Goal: Task Accomplishment & Management: Manage account settings

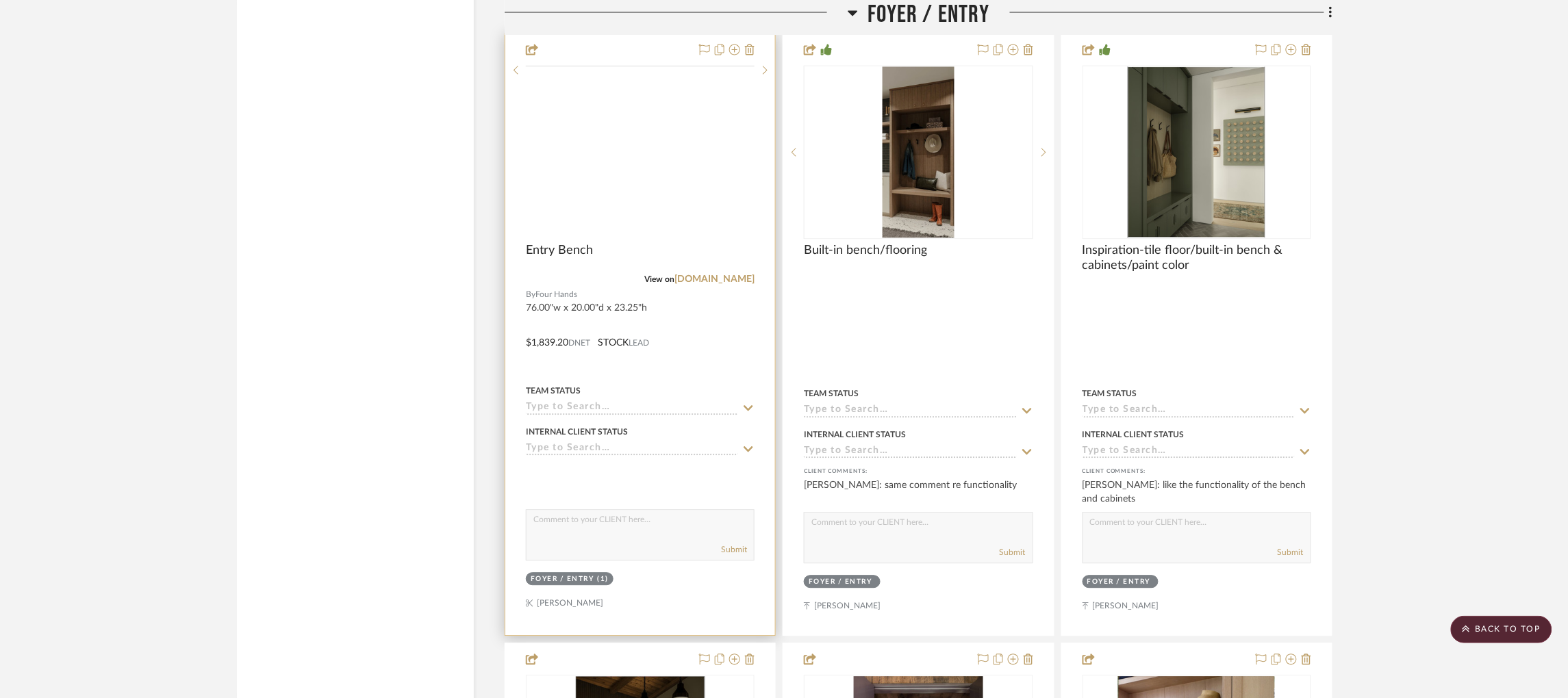
scroll to position [2977, 0]
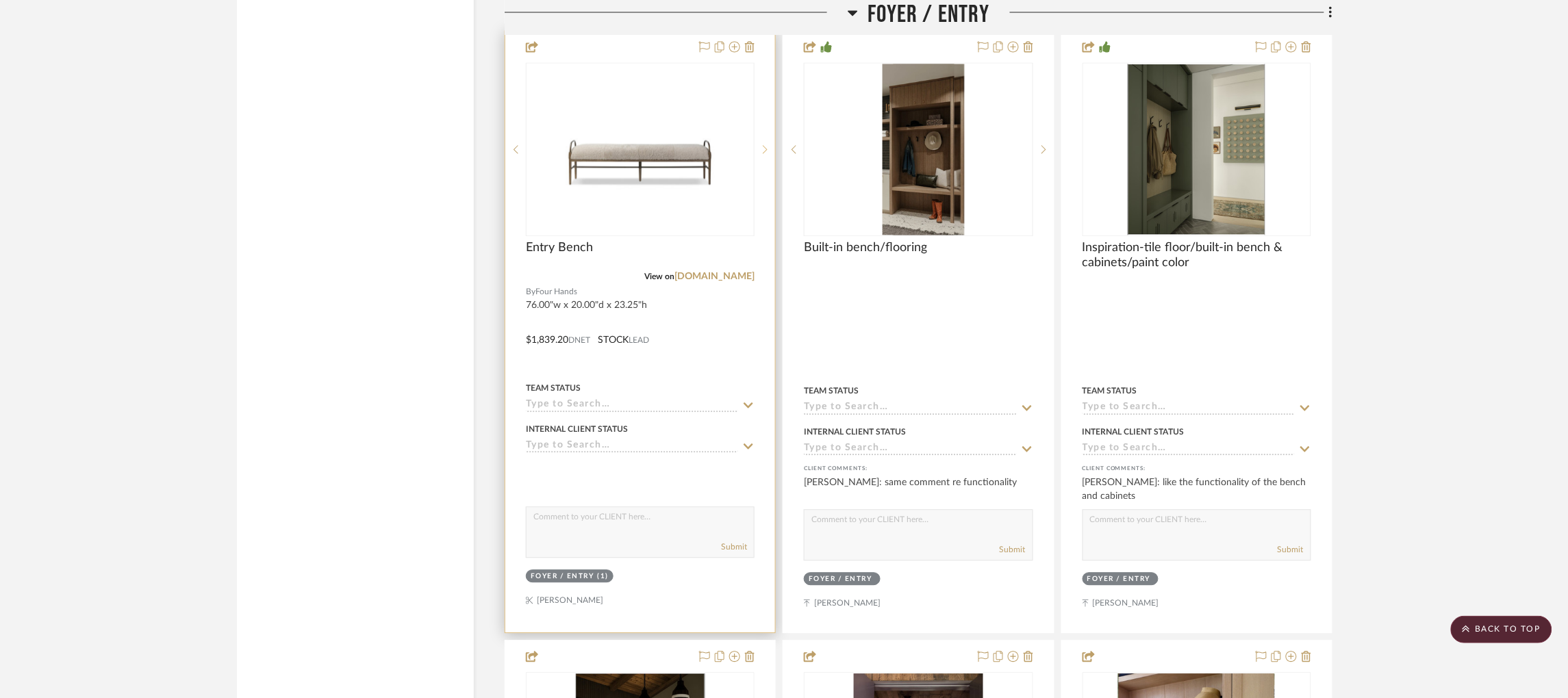
click at [762, 144] on icon at bounding box center [765, 149] width 5 height 10
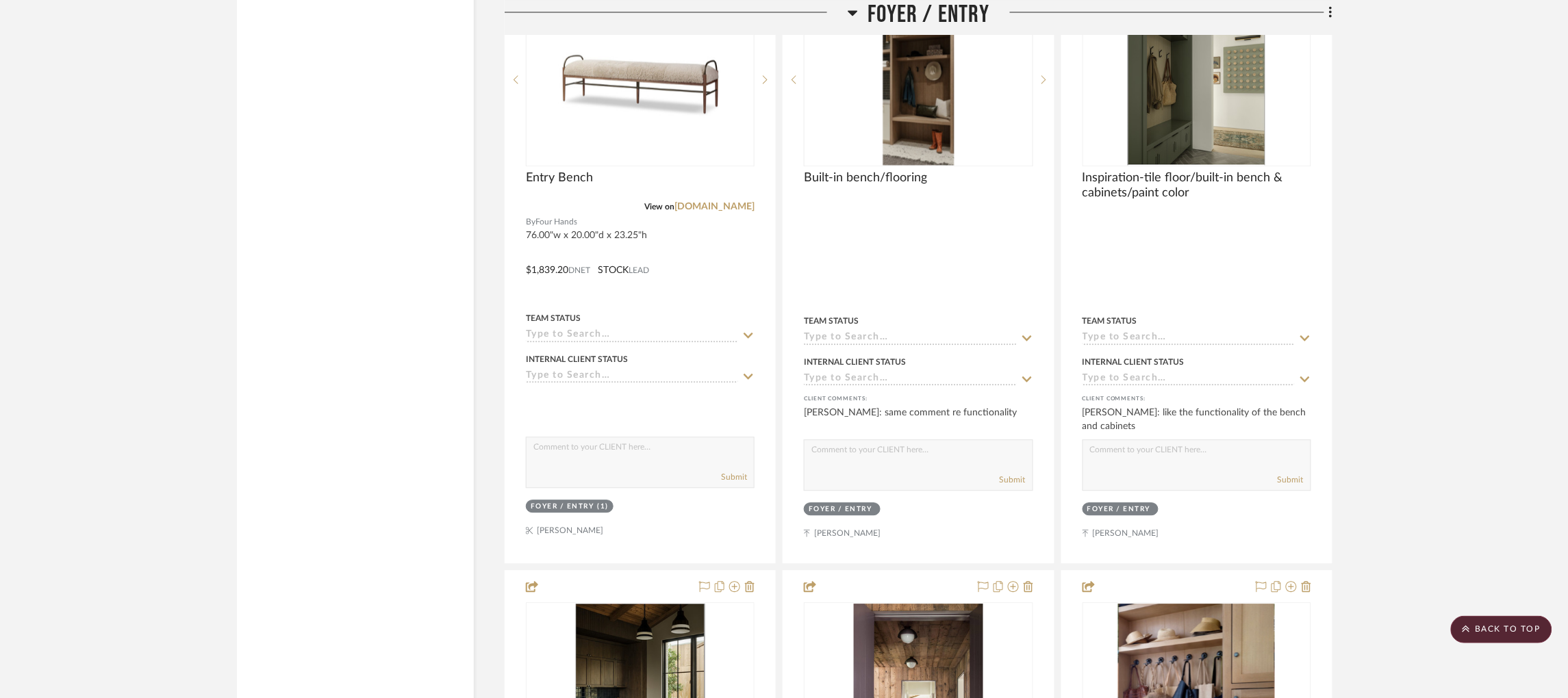
scroll to position [3058, 0]
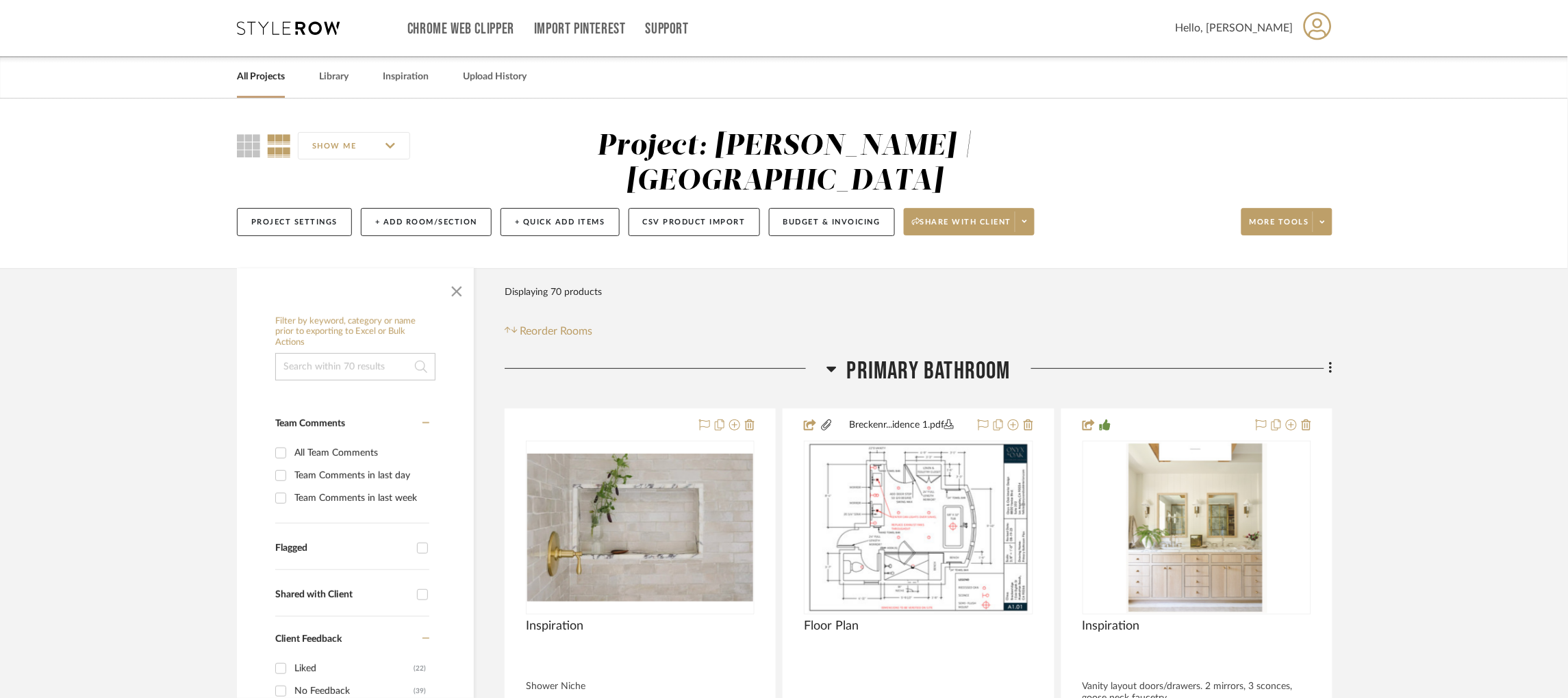
click at [836, 366] on h3 "Primary Bathroom" at bounding box center [919, 371] width 185 height 30
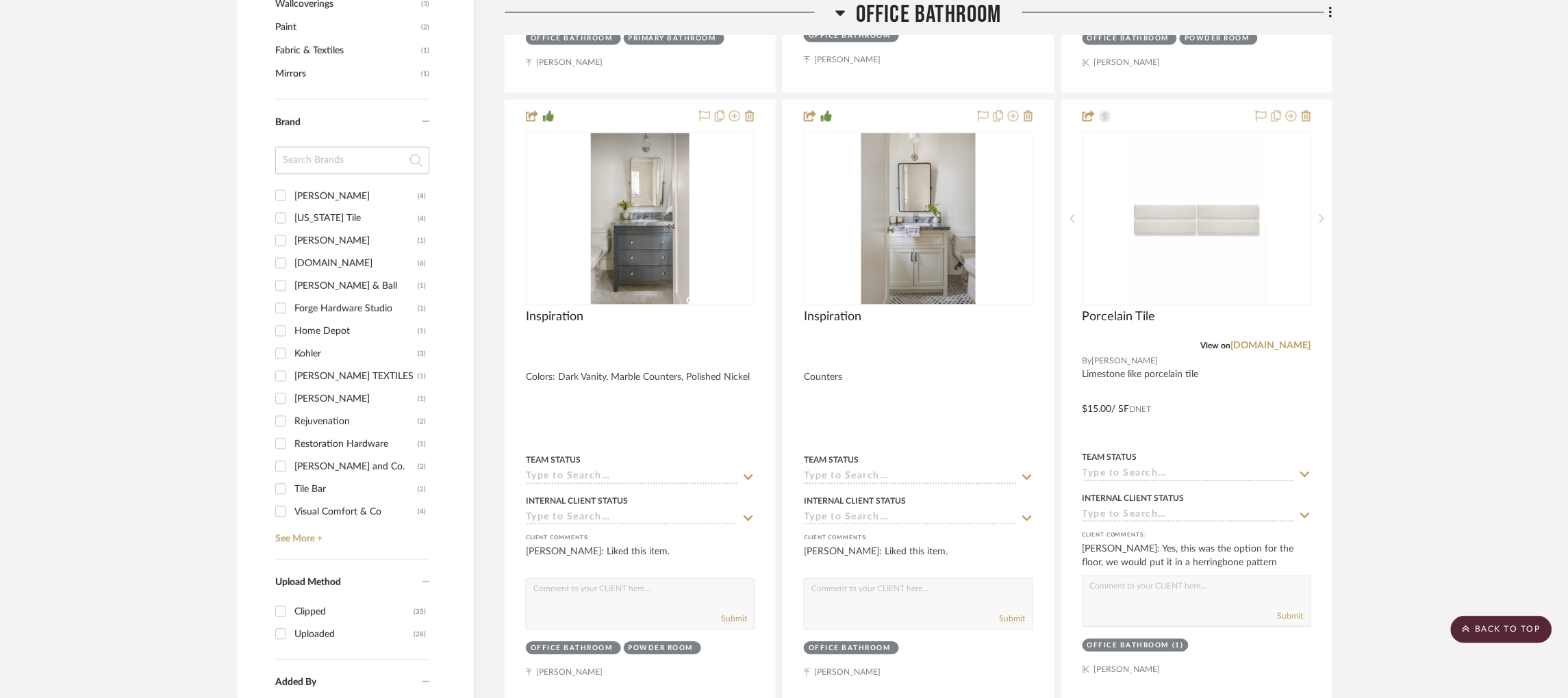
scroll to position [1000, 3]
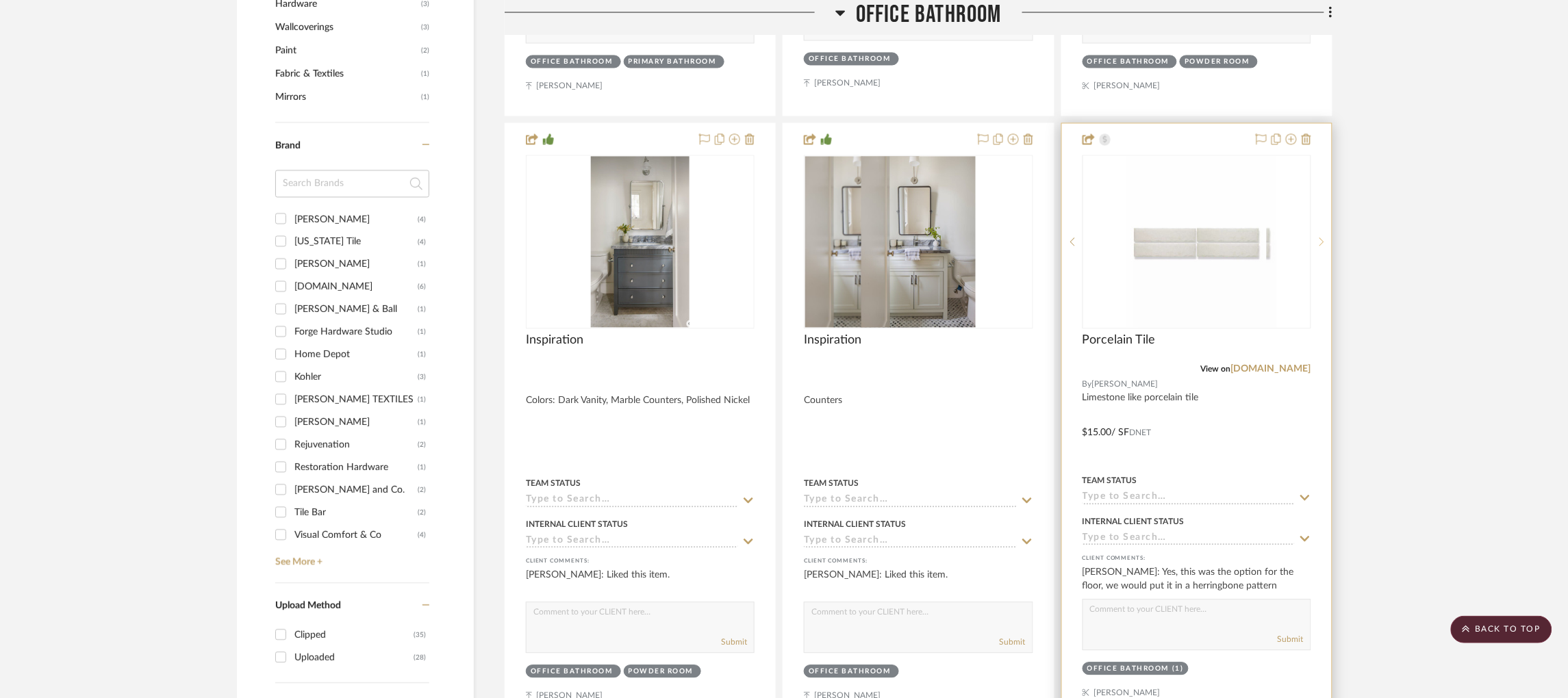
click at [1319, 245] on icon at bounding box center [1322, 241] width 5 height 10
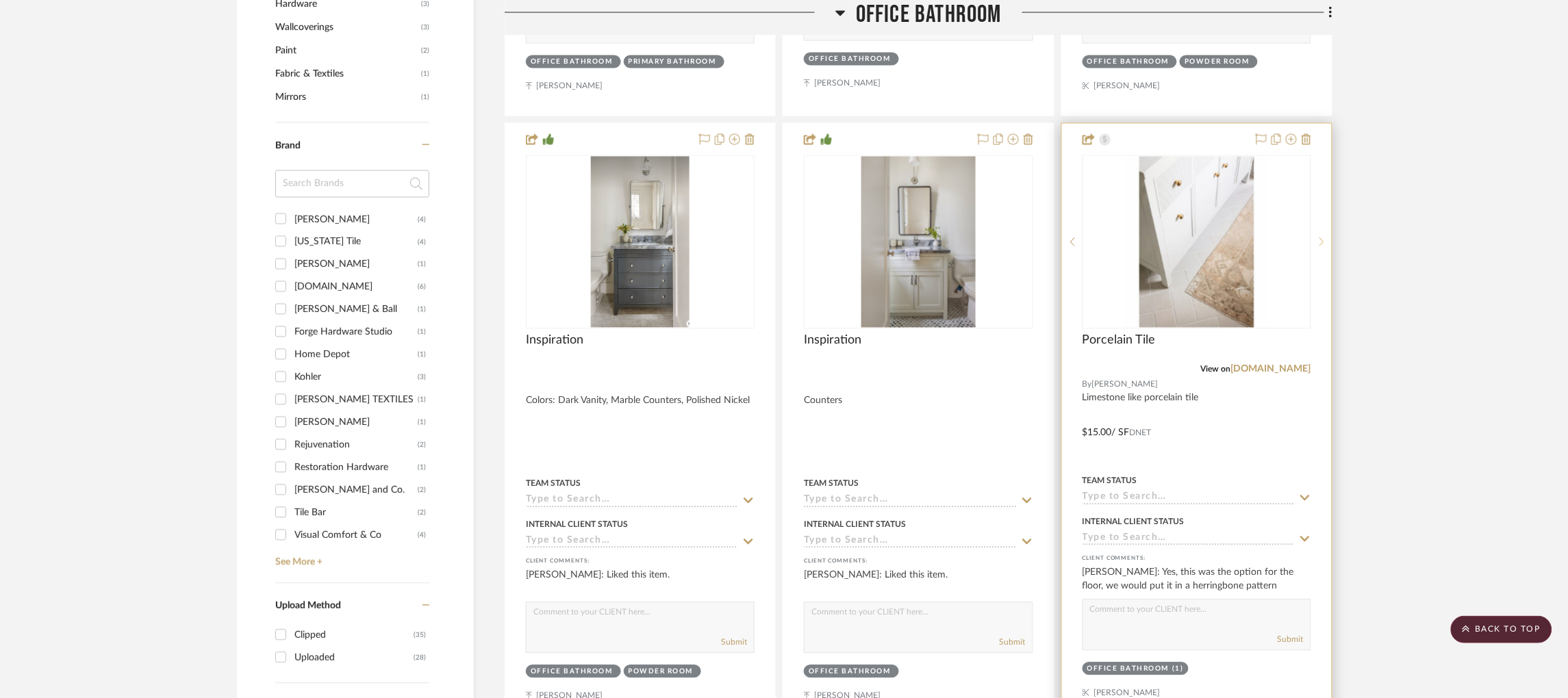
click at [1323, 245] on sr-next-btn at bounding box center [1322, 241] width 21 height 10
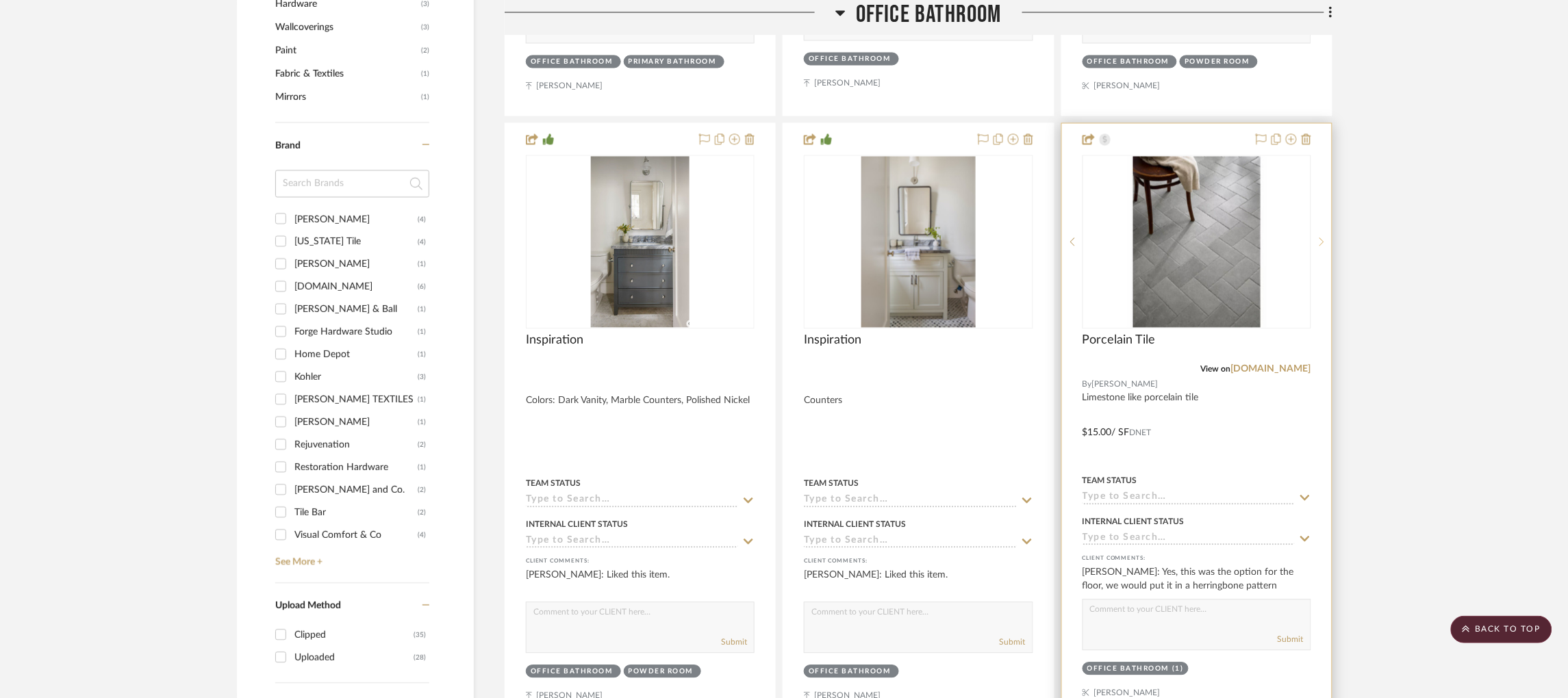
click at [1323, 245] on sr-next-btn at bounding box center [1322, 241] width 21 height 10
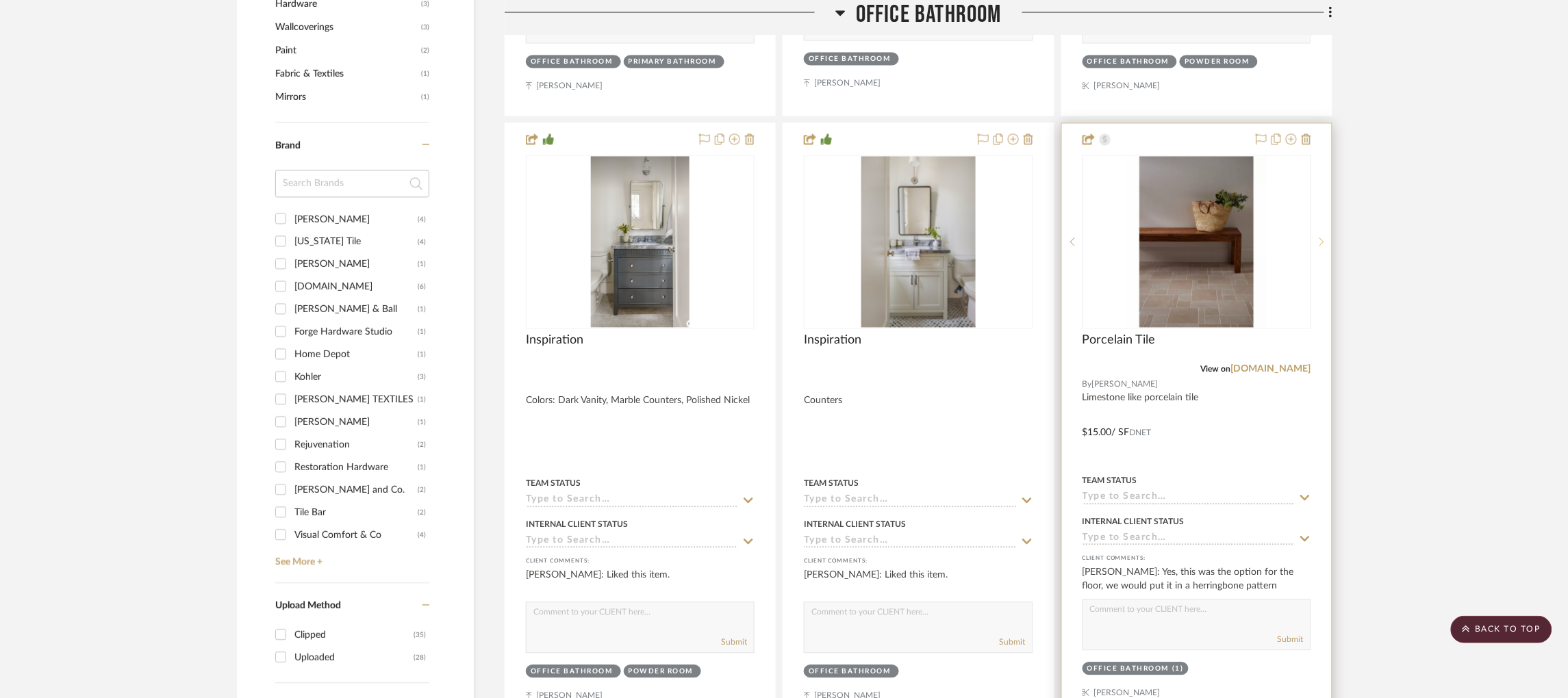
click at [1323, 245] on sr-next-btn at bounding box center [1322, 241] width 21 height 10
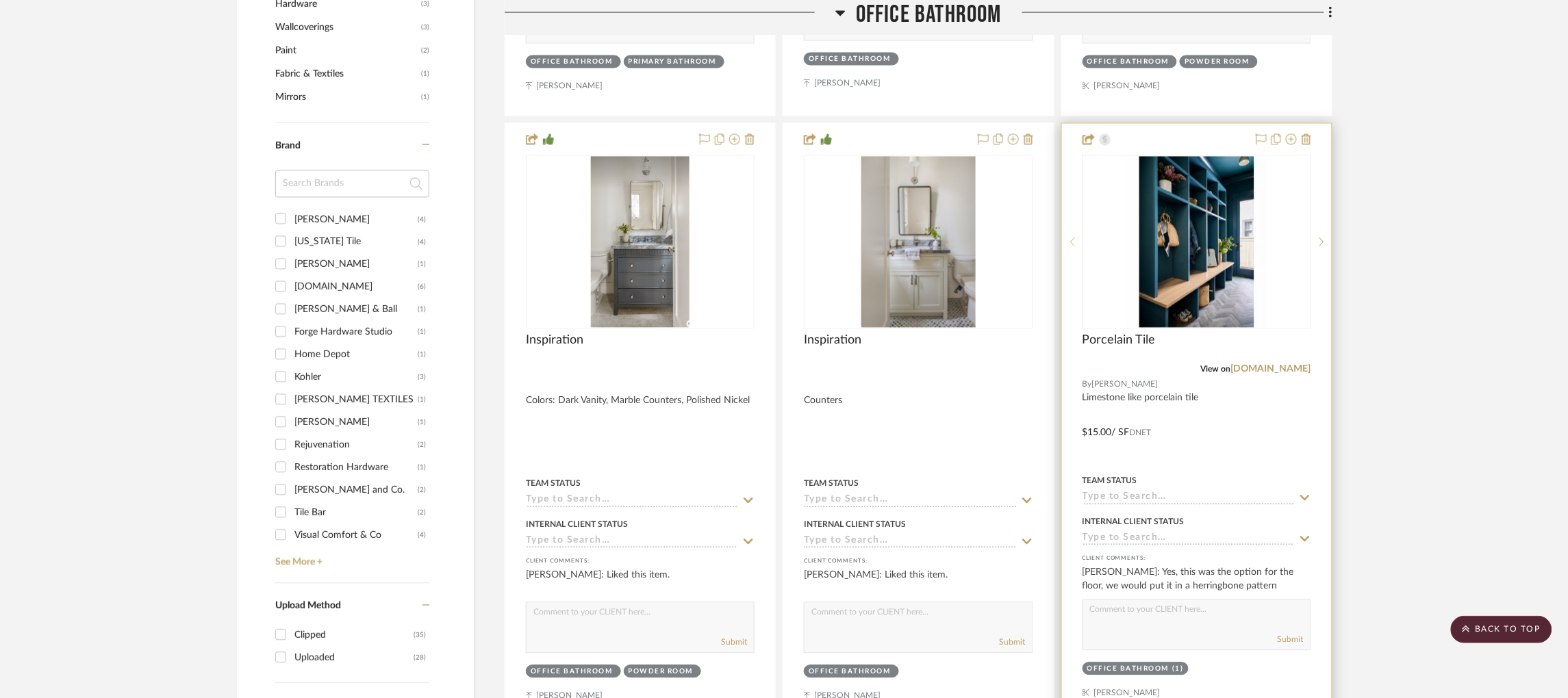
click at [1070, 241] on icon at bounding box center [1073, 241] width 5 height 10
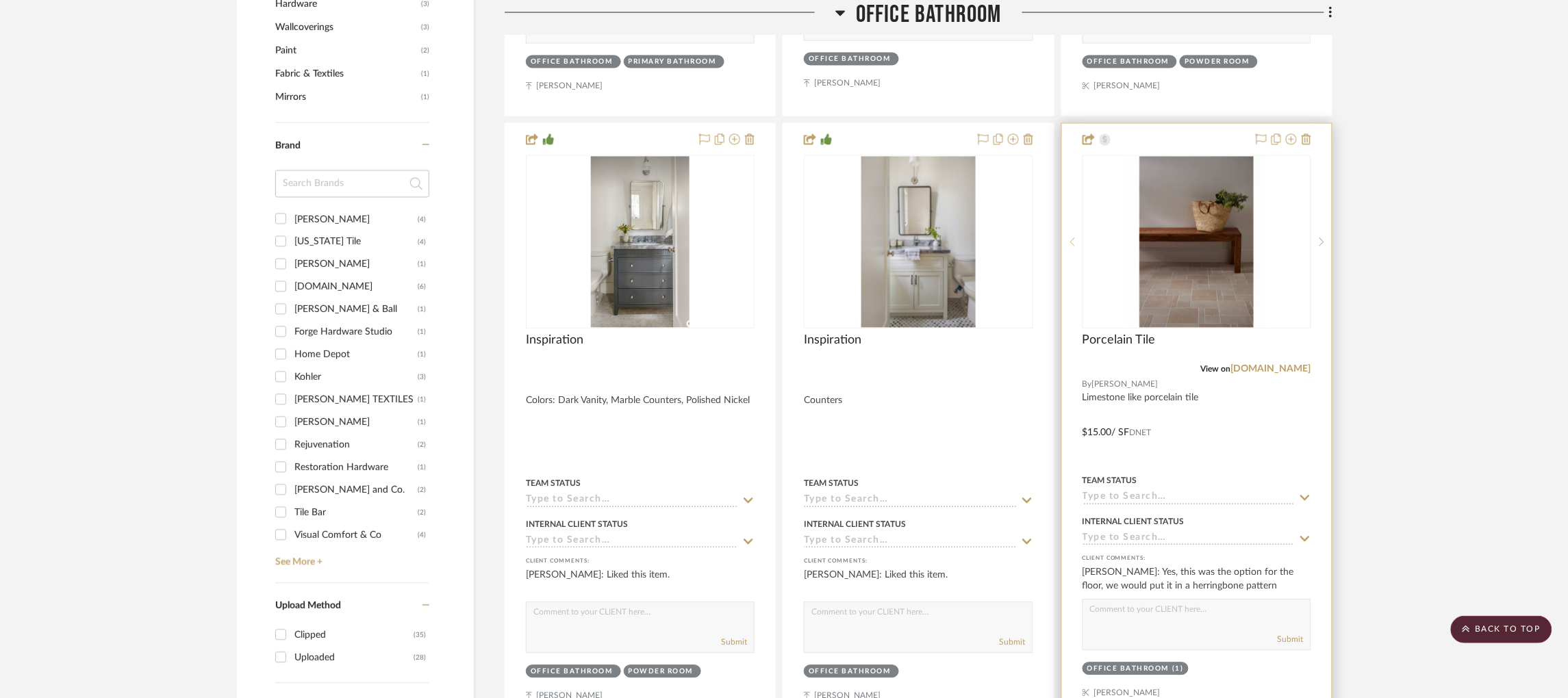
click at [1070, 241] on icon at bounding box center [1073, 241] width 5 height 10
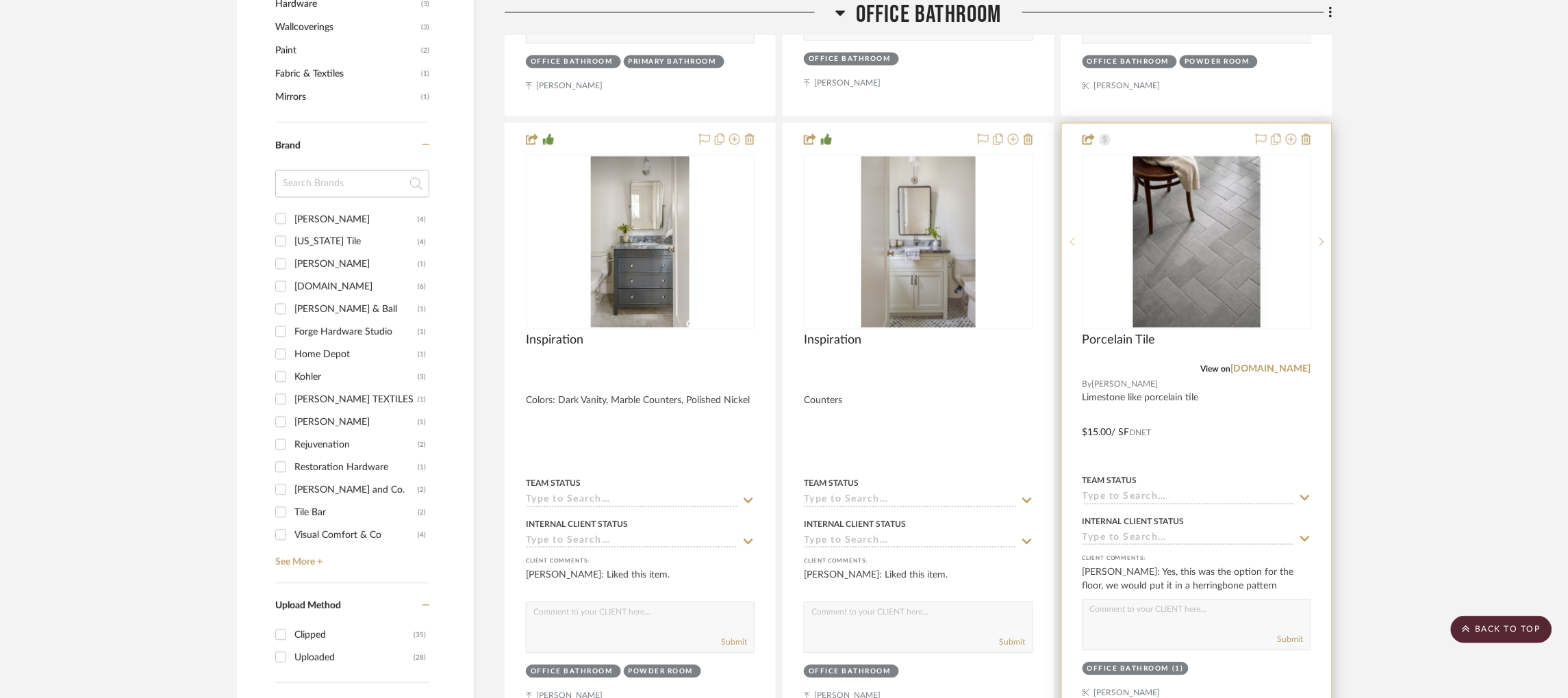
click at [1070, 241] on icon at bounding box center [1073, 241] width 5 height 10
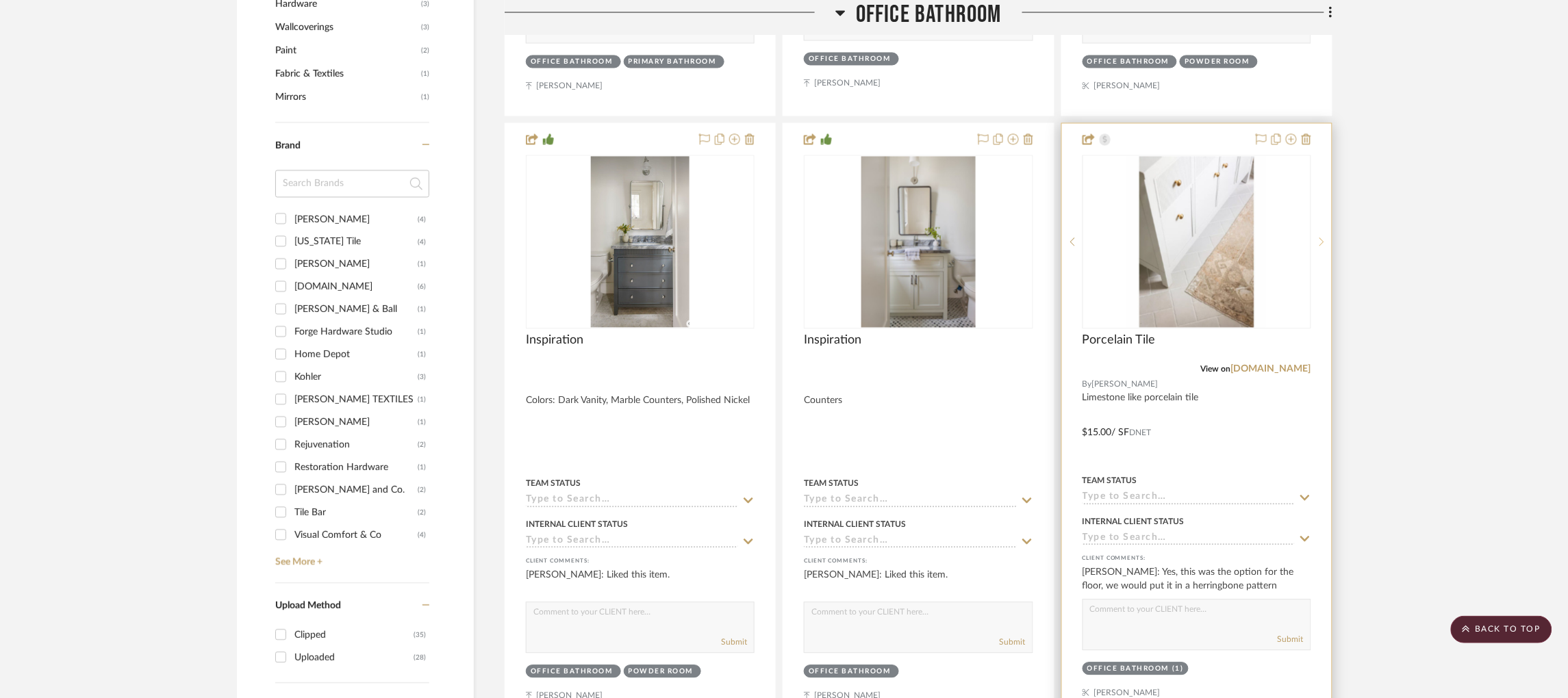
click at [1319, 246] on icon at bounding box center [1322, 241] width 5 height 10
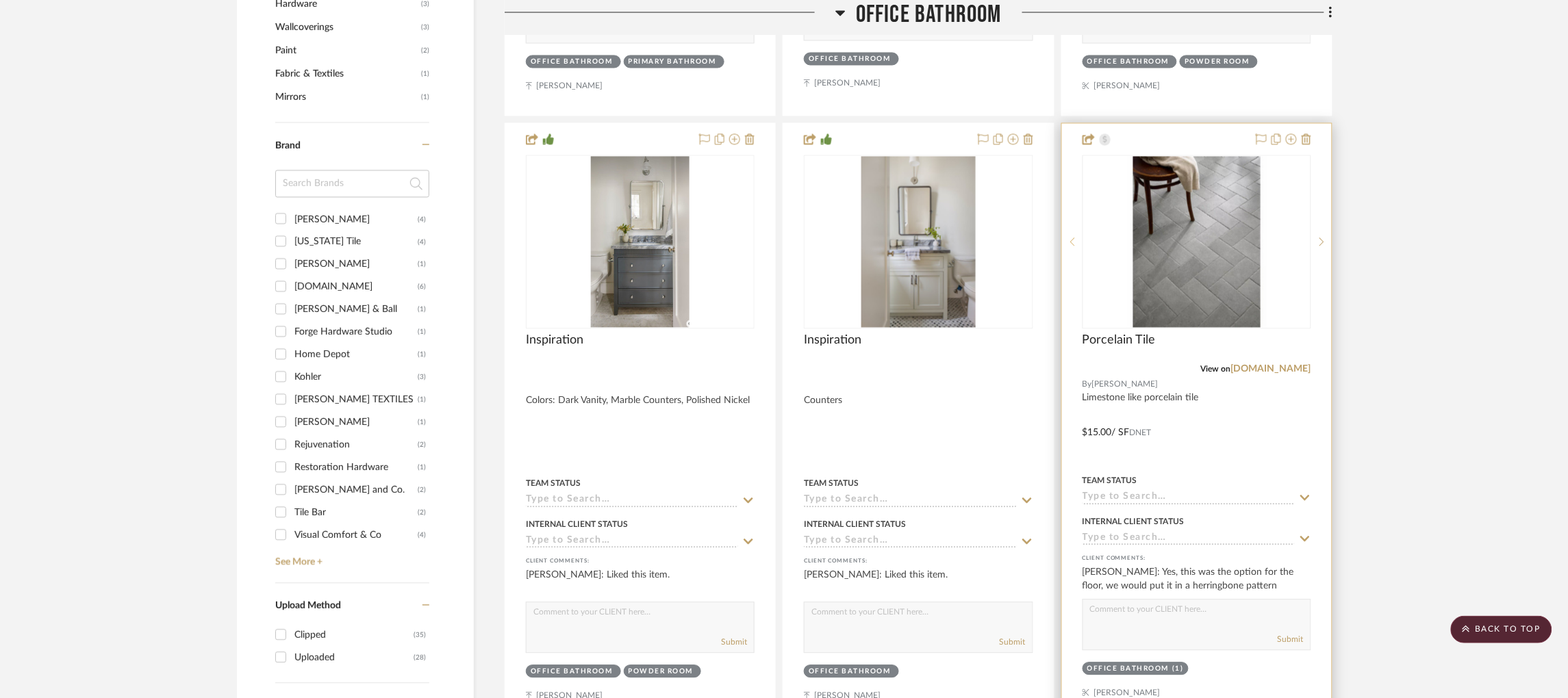
click at [1070, 237] on div at bounding box center [1072, 241] width 21 height 174
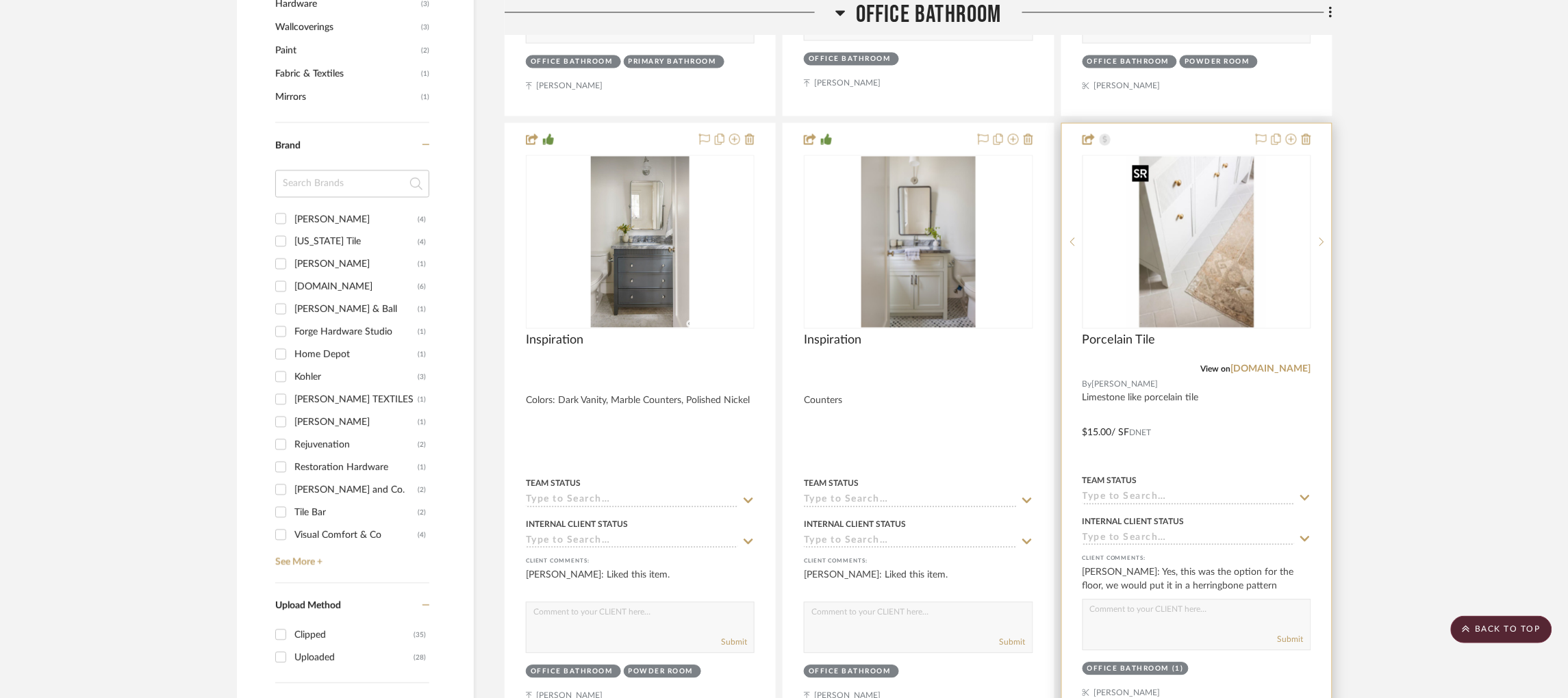
click at [1240, 266] on img "1" at bounding box center [1196, 241] width 140 height 171
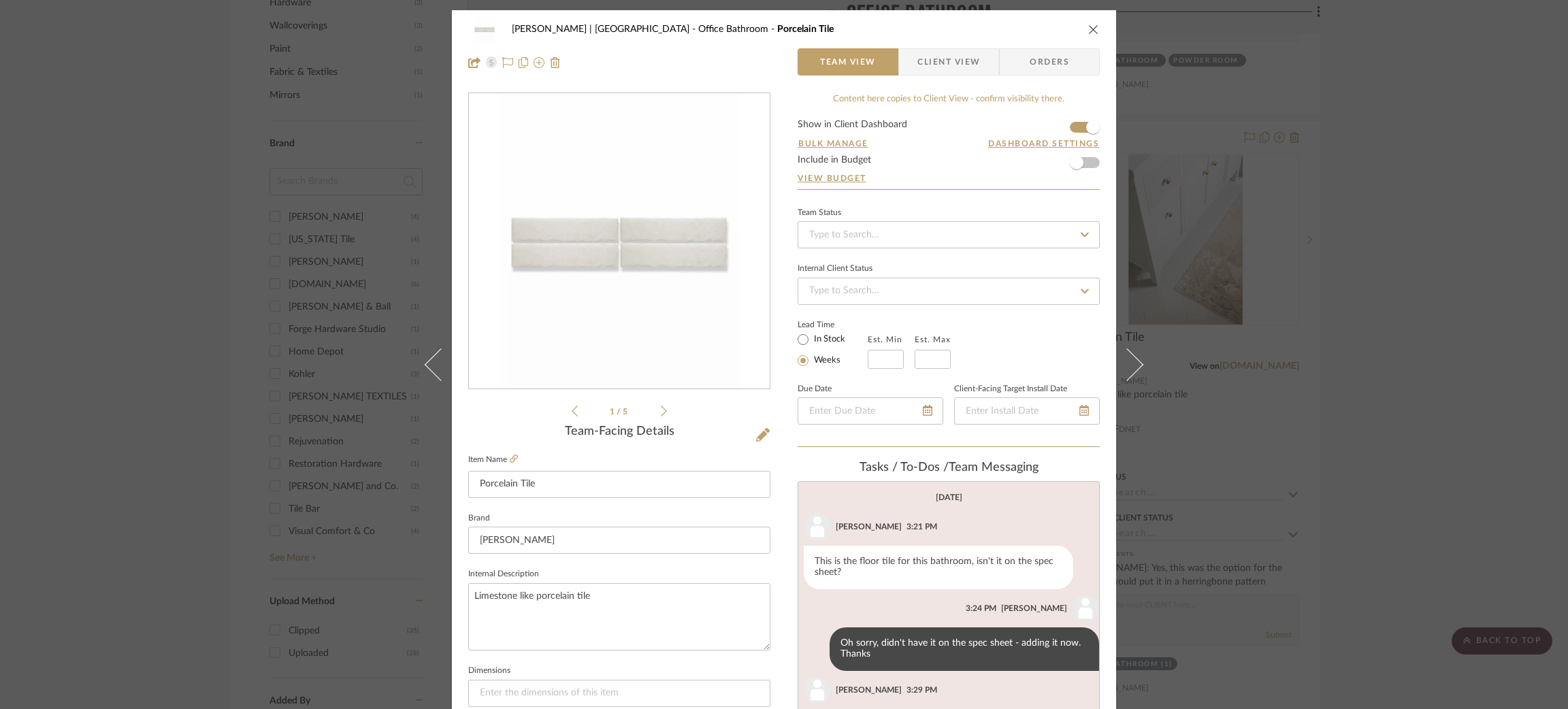
scroll to position [108, 0]
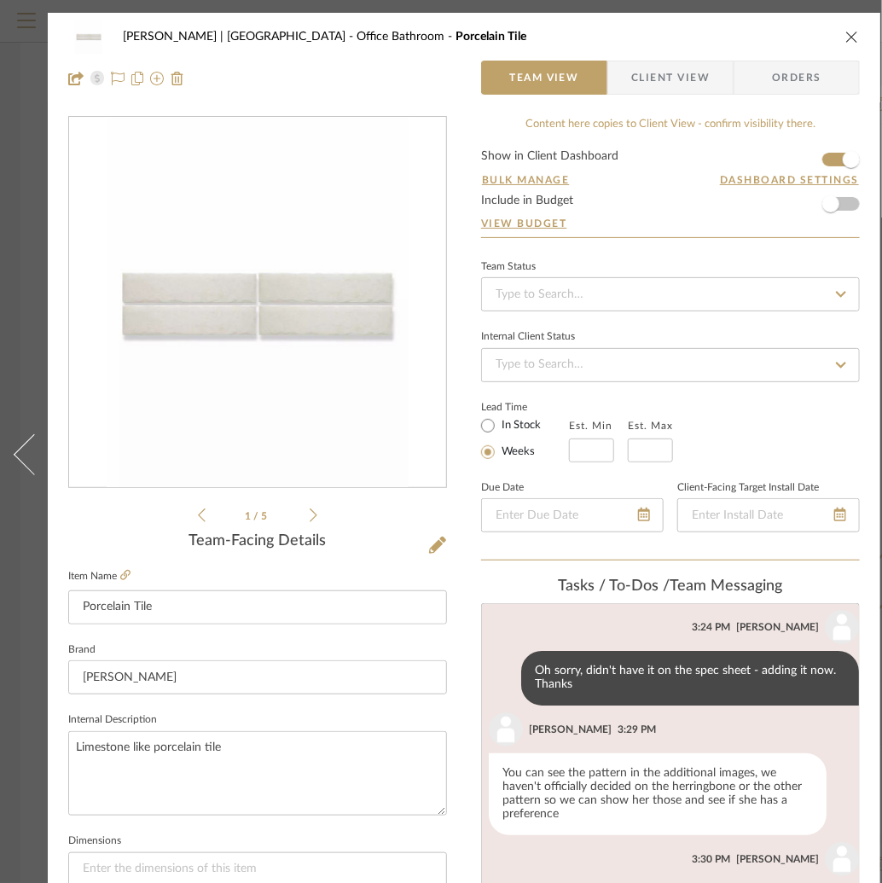
click at [199, 515] on icon at bounding box center [202, 516] width 8 height 14
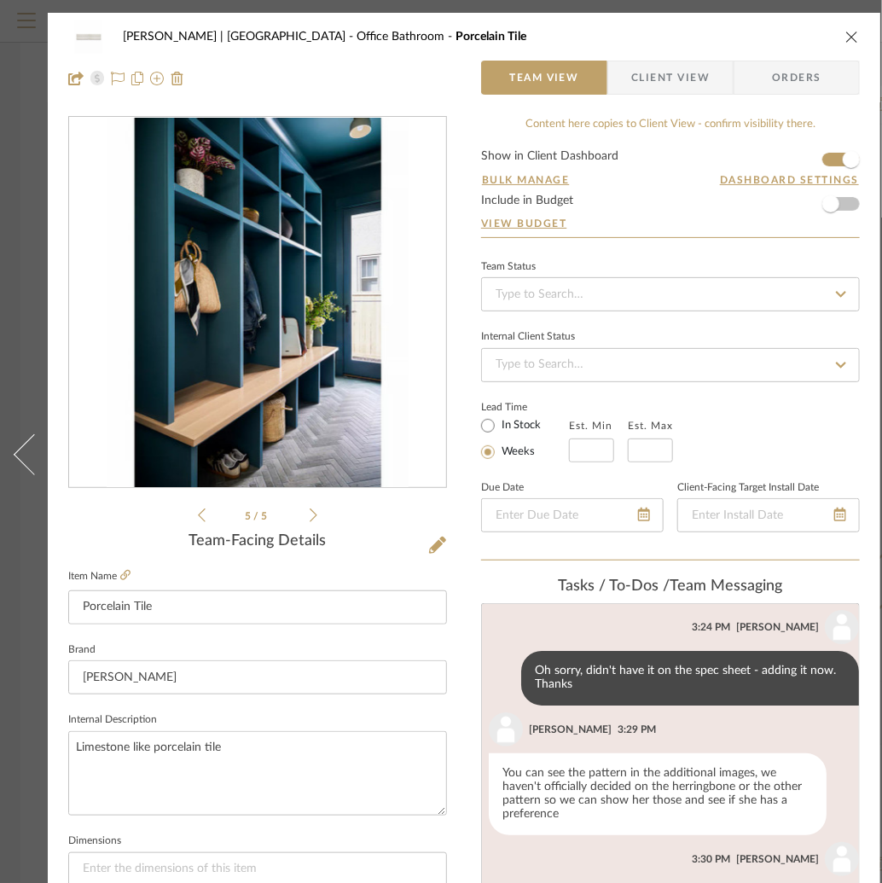
drag, startPoint x: 199, startPoint y: 515, endPoint x: 275, endPoint y: 471, distance: 87.9
click at [275, 471] on img "4" at bounding box center [258, 303] width 303 height 370
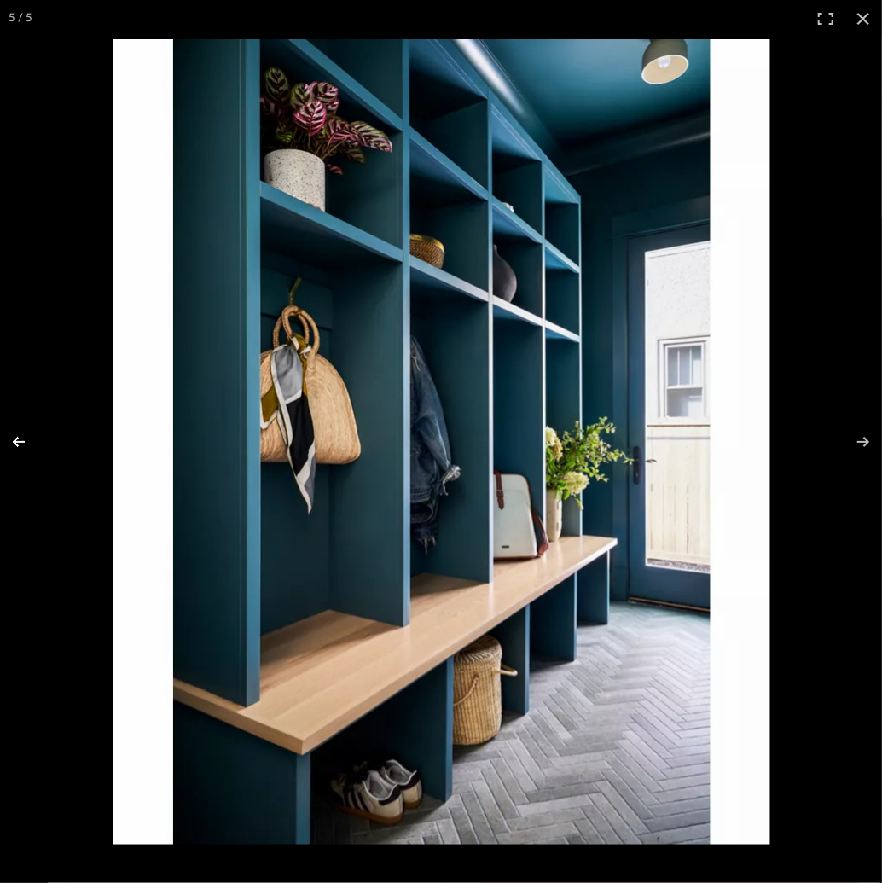
click at [16, 437] on button at bounding box center [30, 441] width 60 height 85
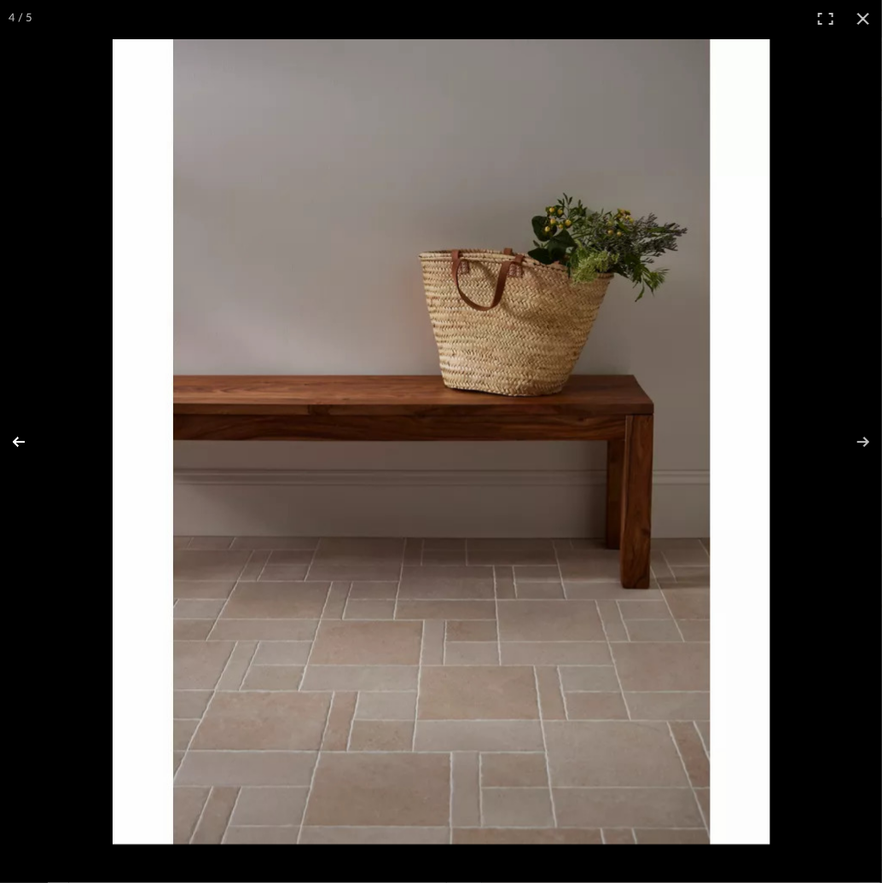
click at [16, 437] on button at bounding box center [30, 441] width 60 height 85
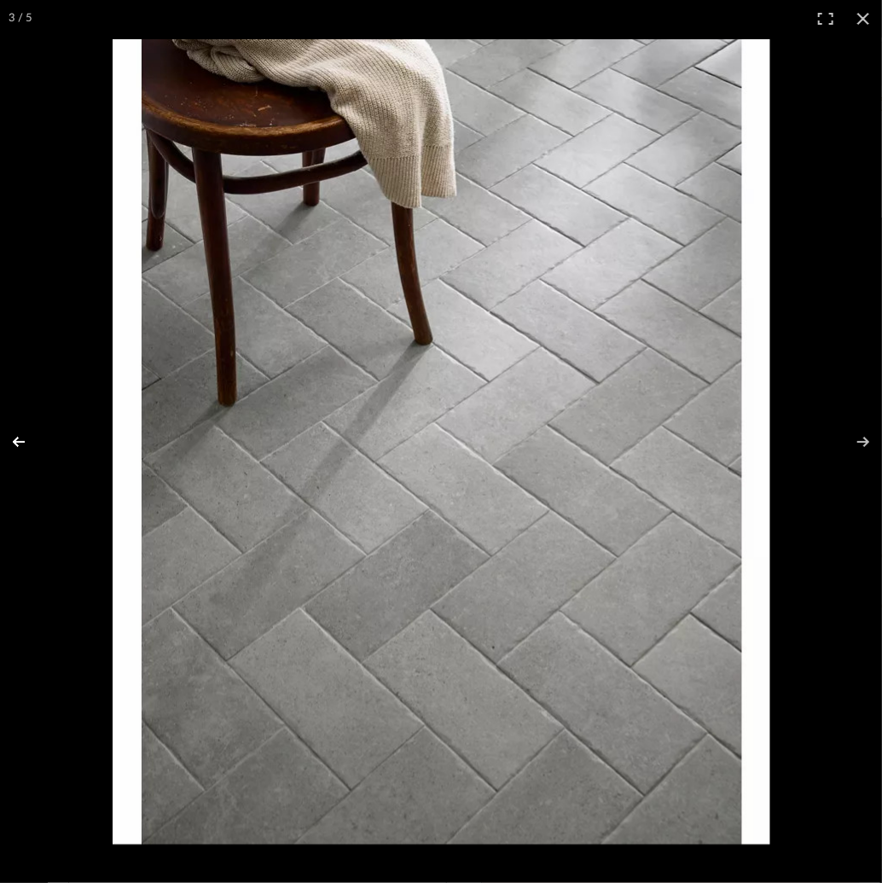
click at [16, 437] on button at bounding box center [30, 441] width 60 height 85
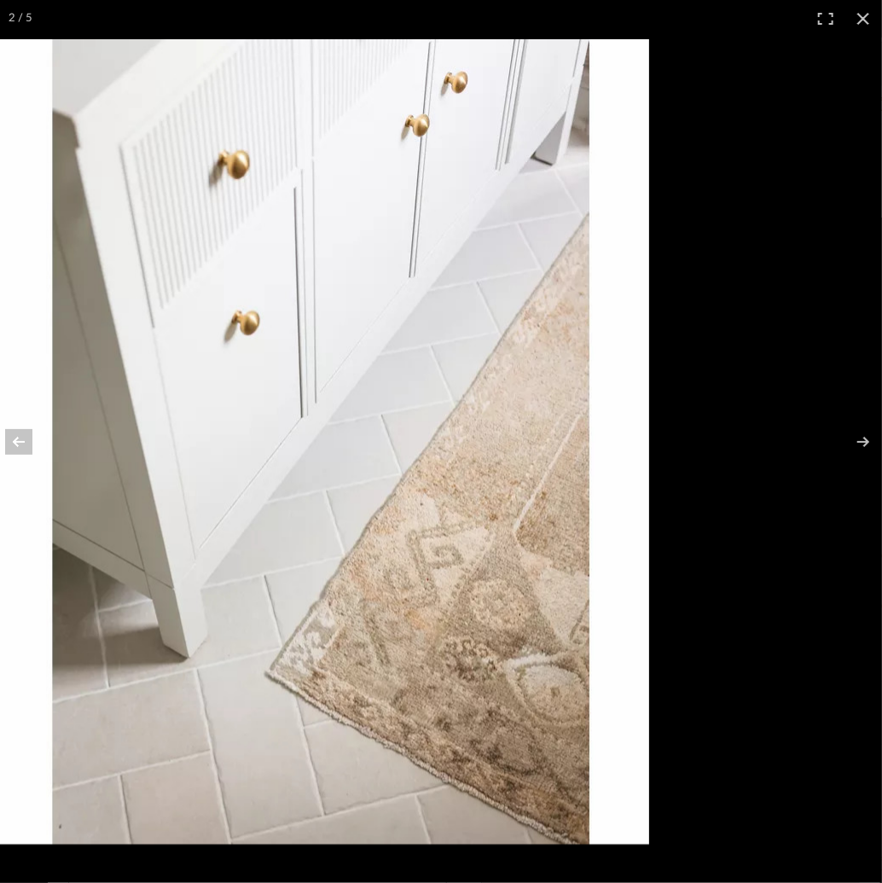
click at [427, 653] on img at bounding box center [320, 441] width 658 height 805
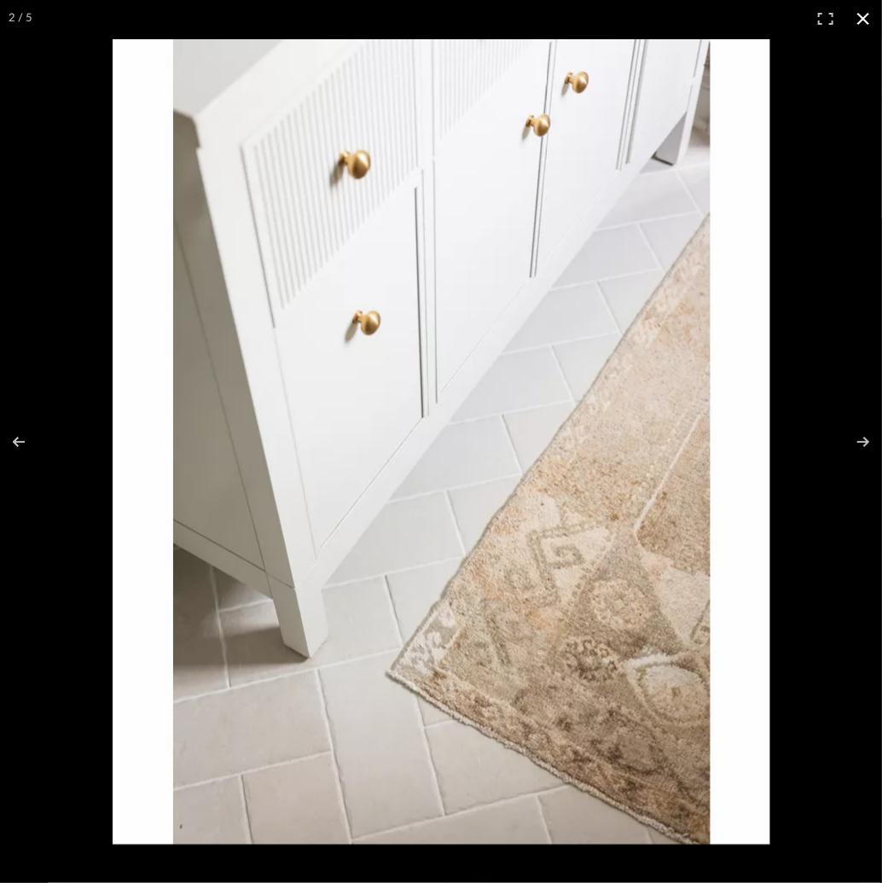
click at [858, 15] on button at bounding box center [864, 19] width 38 height 38
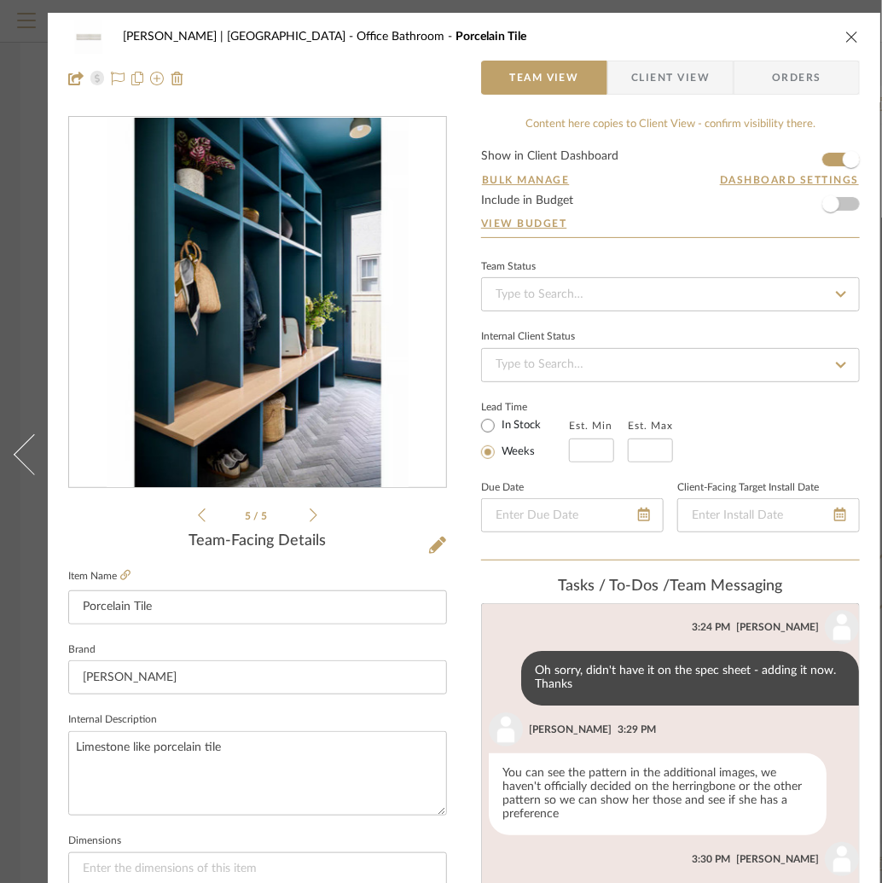
click at [315, 509] on icon at bounding box center [314, 515] width 8 height 15
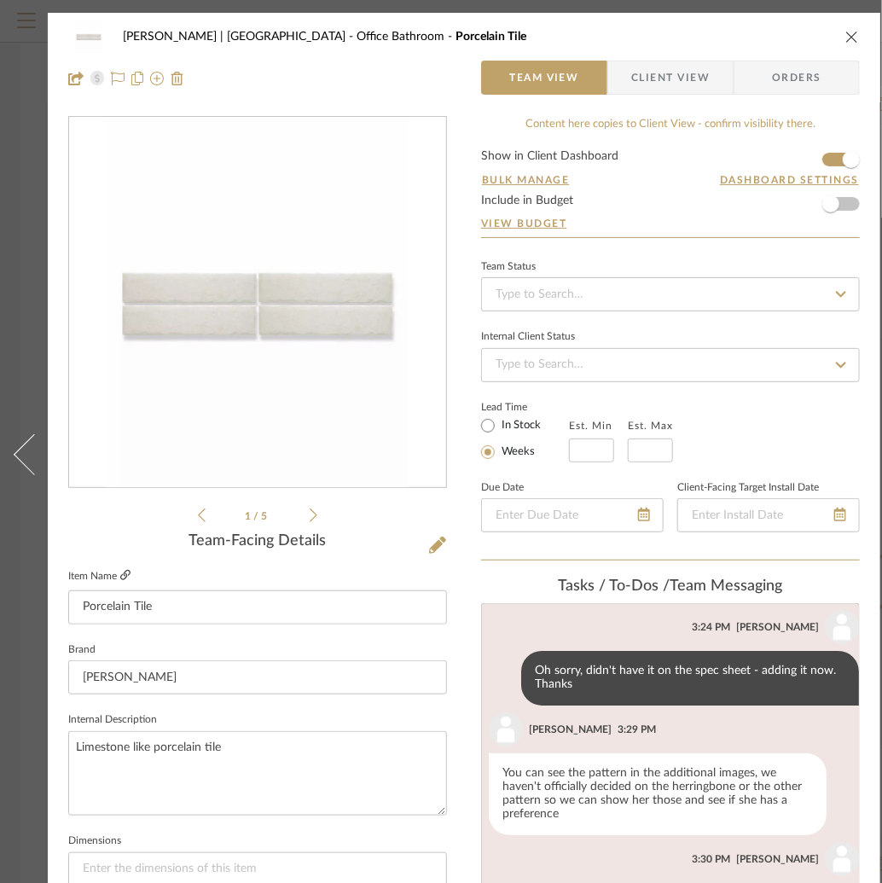
click at [129, 572] on icon at bounding box center [125, 575] width 10 height 10
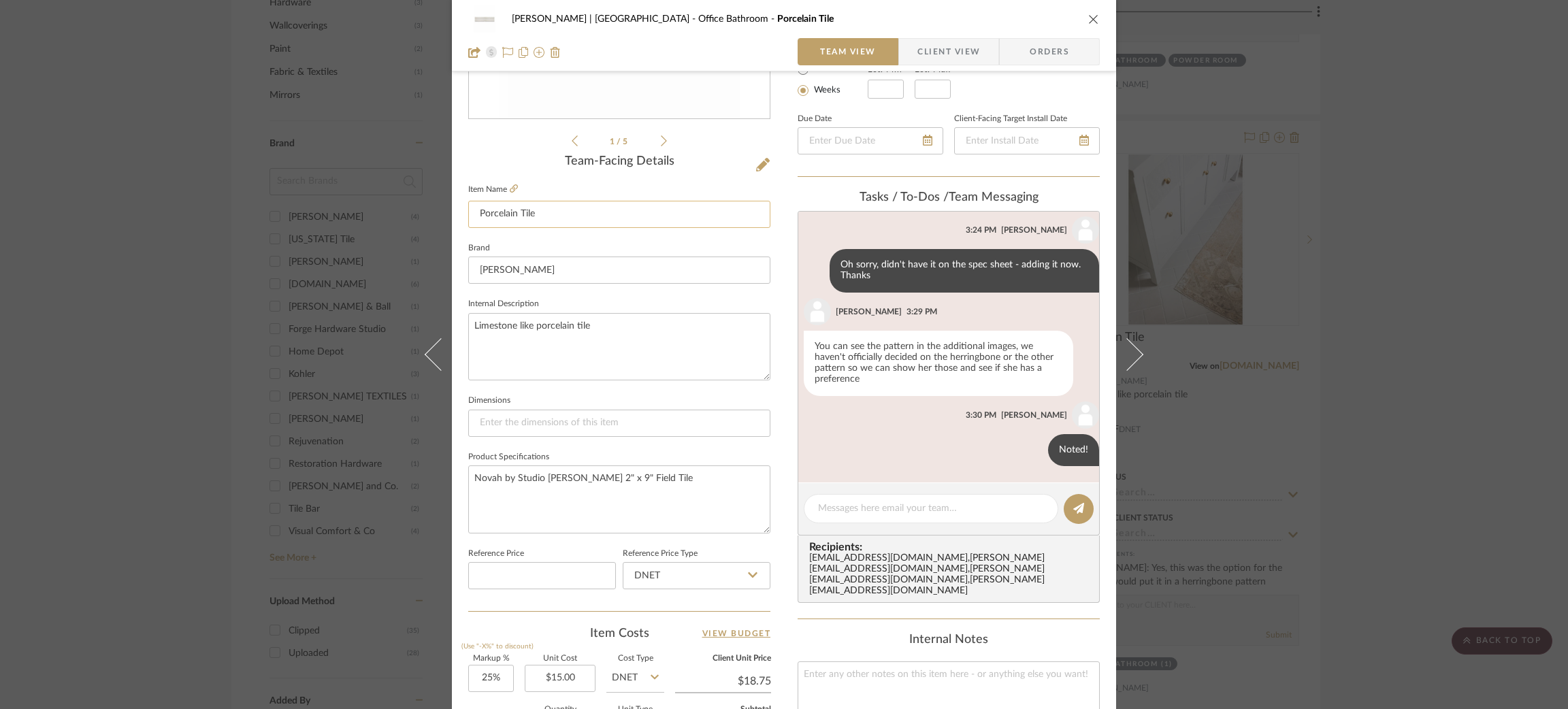
scroll to position [278, 0]
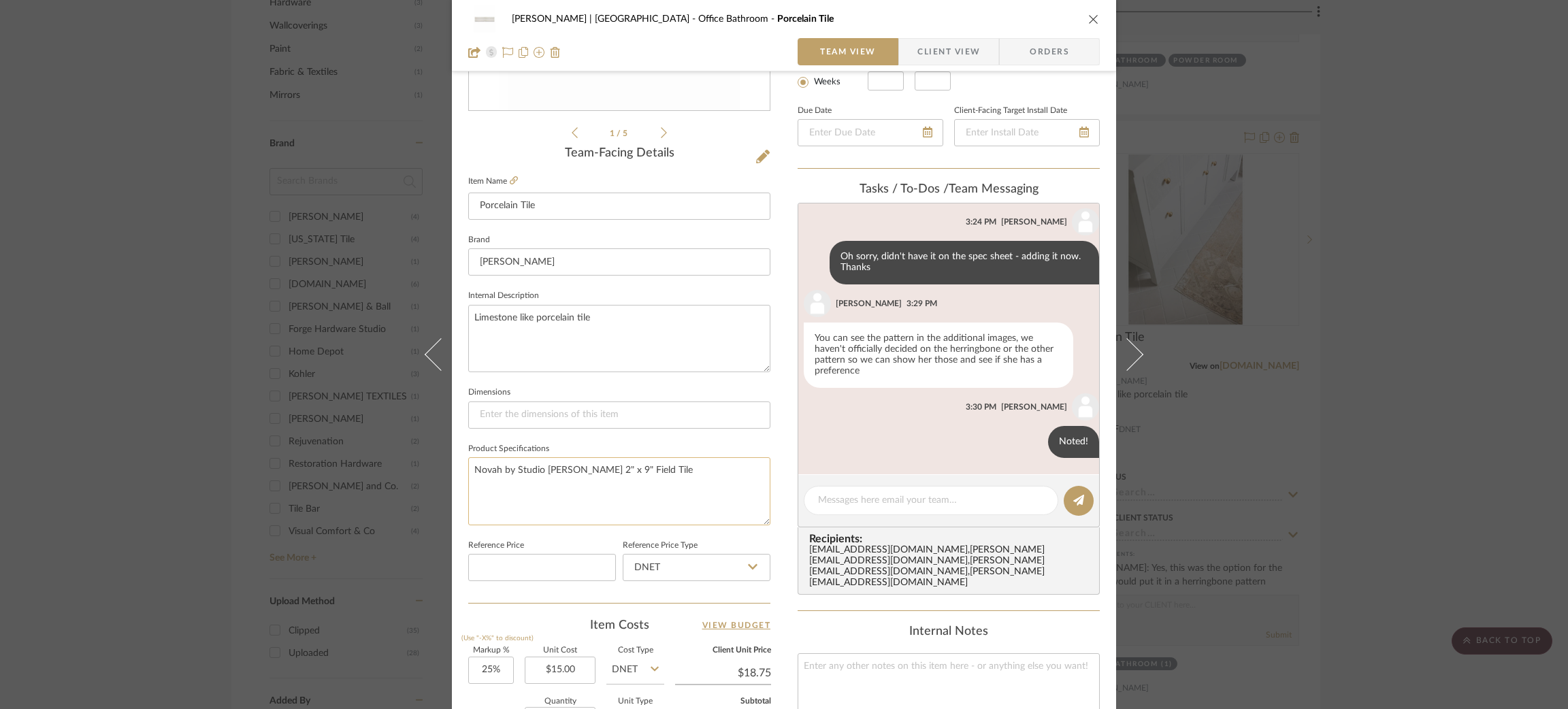
click at [577, 464] on textarea "Novah by Studio [PERSON_NAME] 2" x 9" Field Tile" at bounding box center [619, 490] width 302 height 67
type textarea "Novah by Studio [PERSON_NAME] 4.5" x 9" Field Tile"
click at [884, 494] on textarea at bounding box center [931, 501] width 226 height 14
click at [944, 497] on textarea "I've updated the size of this to 4.5"" at bounding box center [931, 501] width 226 height 14
click at [929, 499] on textarea "I've updated the size of this to 4.5"" at bounding box center [931, 501] width 226 height 14
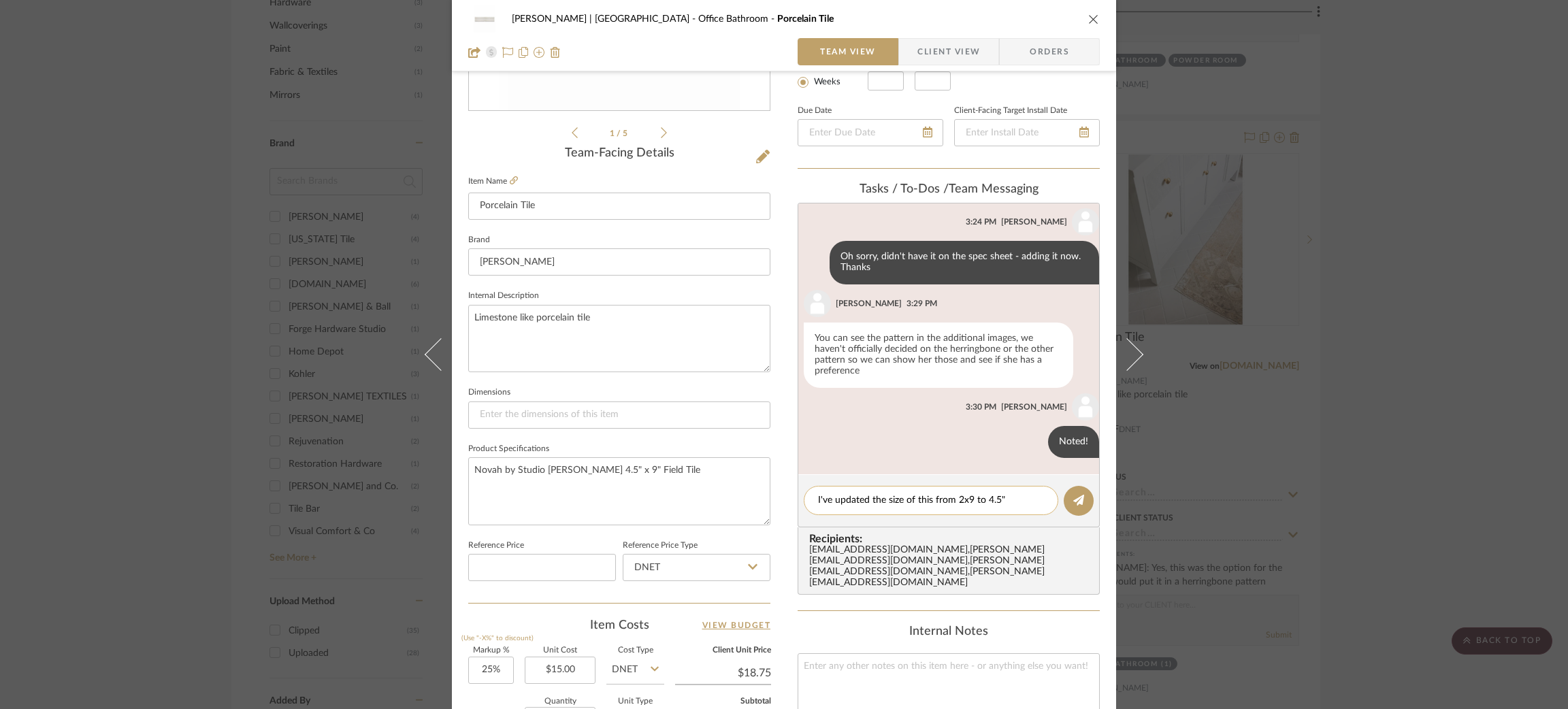
click at [1011, 494] on textarea "I've updated the size of this from 2x9 to 4.5"" at bounding box center [931, 501] width 226 height 14
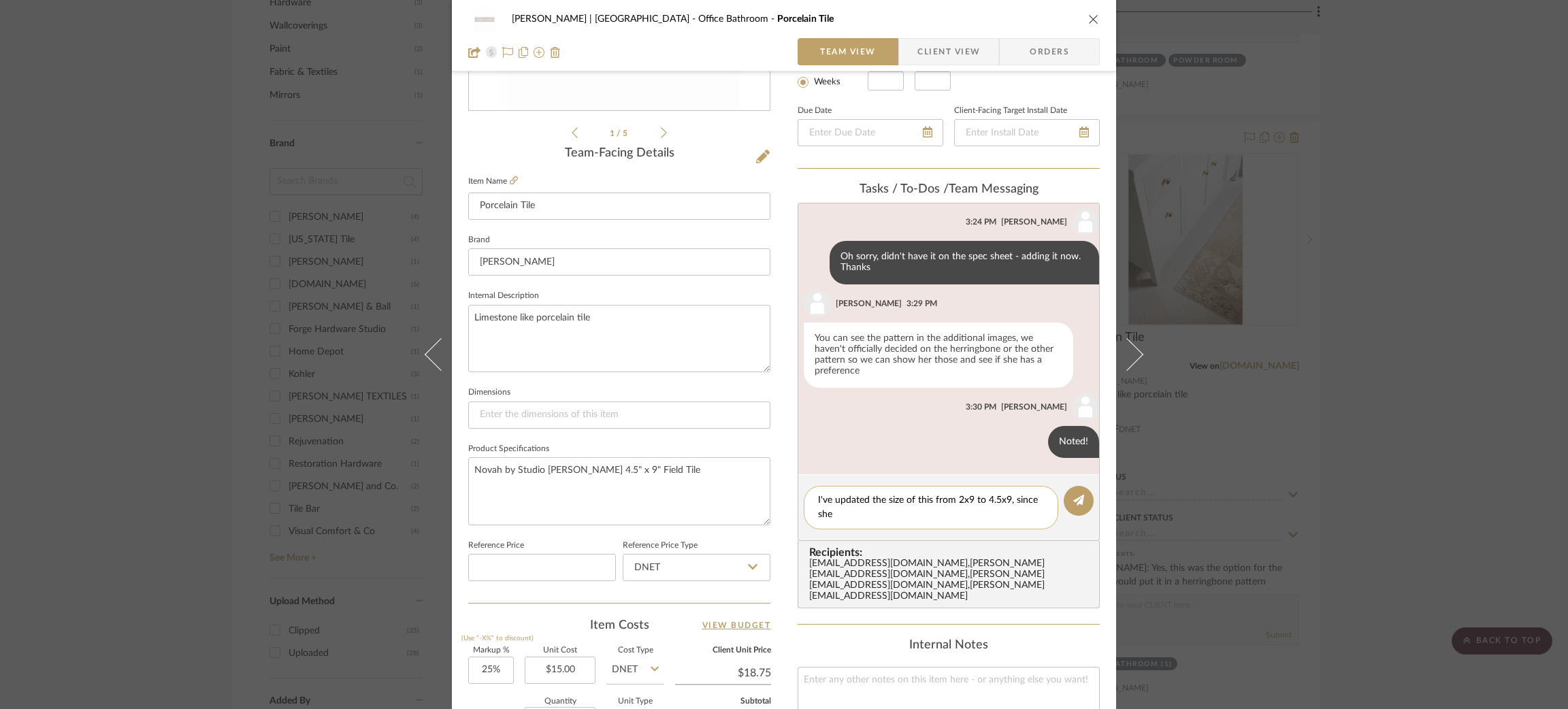
scroll to position [0, 0]
drag, startPoint x: 905, startPoint y: 510, endPoint x: 850, endPoint y: 514, distance: 55.1
click at [850, 514] on textarea "I've updated the size of this from 2x9 to 4.5x9, since she likes the image" at bounding box center [931, 508] width 226 height 29
click at [916, 513] on textarea "I've updated the size of this from 2x9 to 4.5x9, since she likes bathroom floor…" at bounding box center [931, 508] width 226 height 29
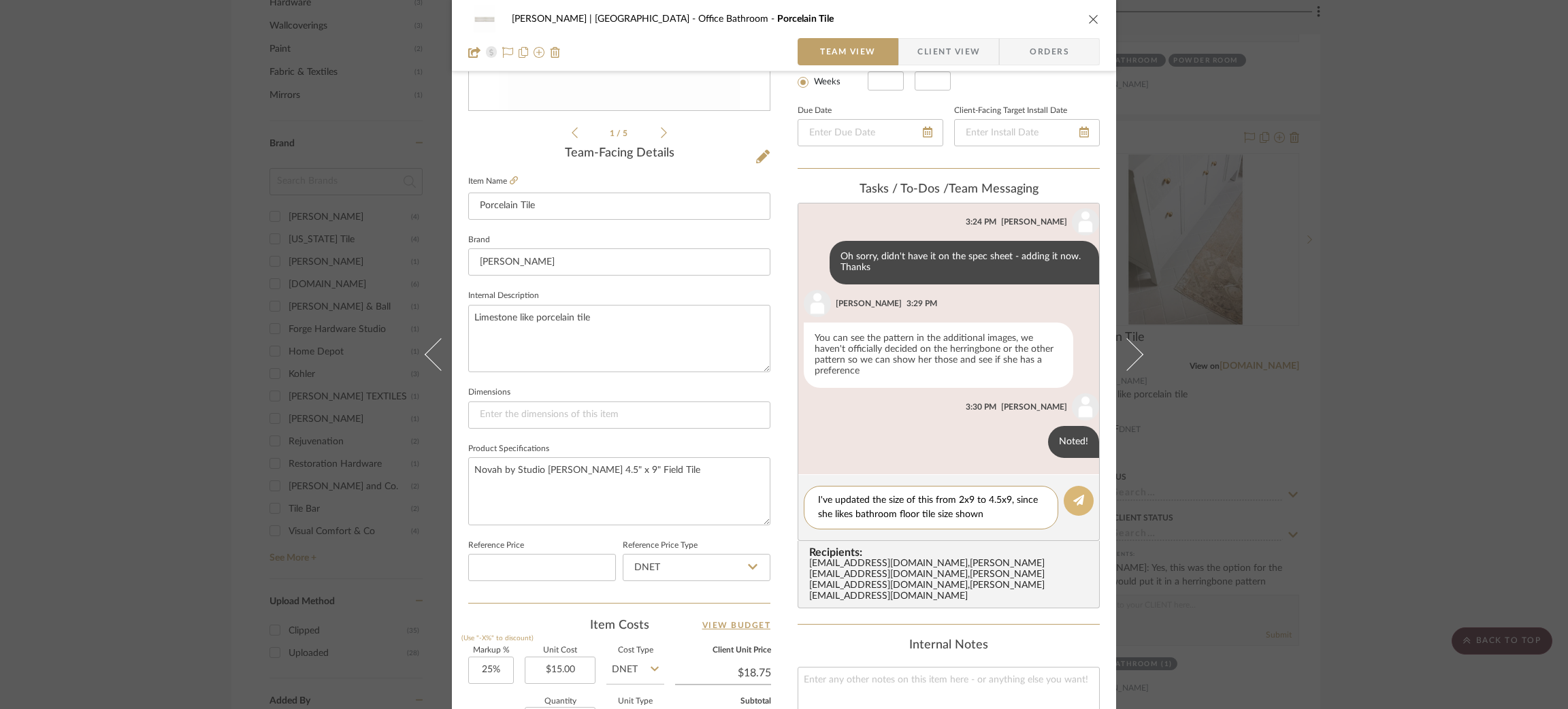
type textarea "I've updated the size of this from 2x9 to 4.5x9, since she likes bathroom floor…"
click at [1078, 494] on icon at bounding box center [1078, 500] width 11 height 11
